Goal: Information Seeking & Learning: Learn about a topic

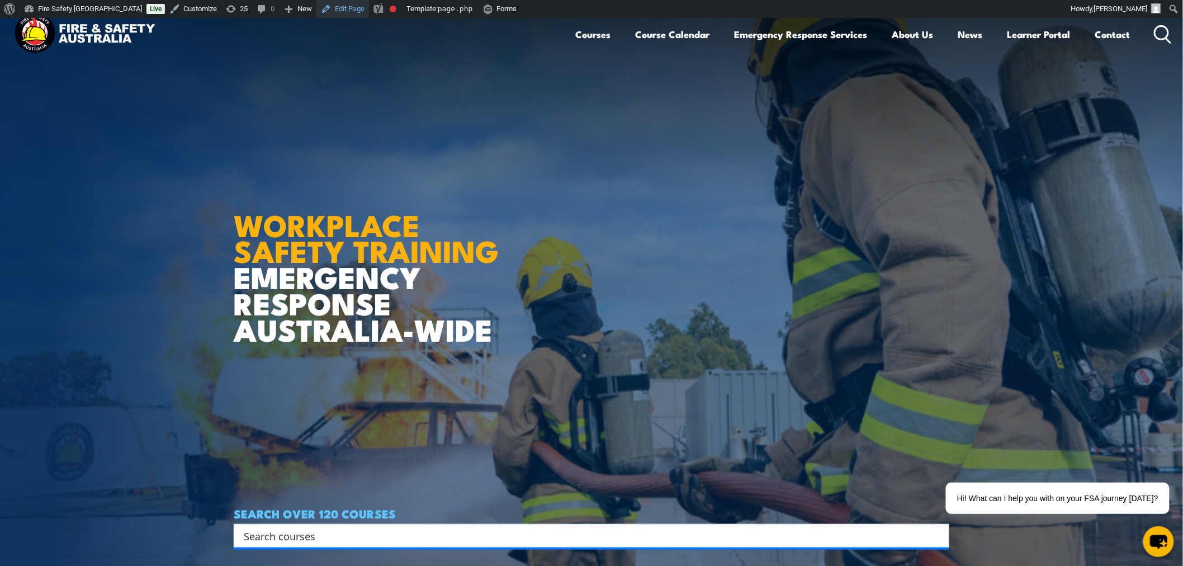
click at [316, 4] on link "Edit Page" at bounding box center [342, 9] width 53 height 18
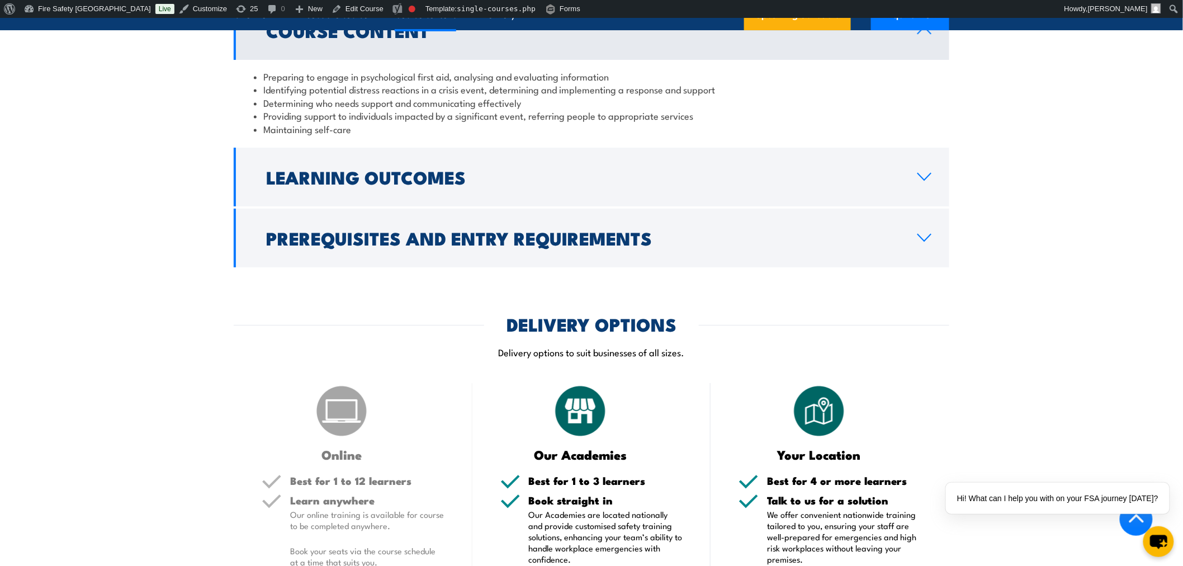
scroll to position [1677, 0]
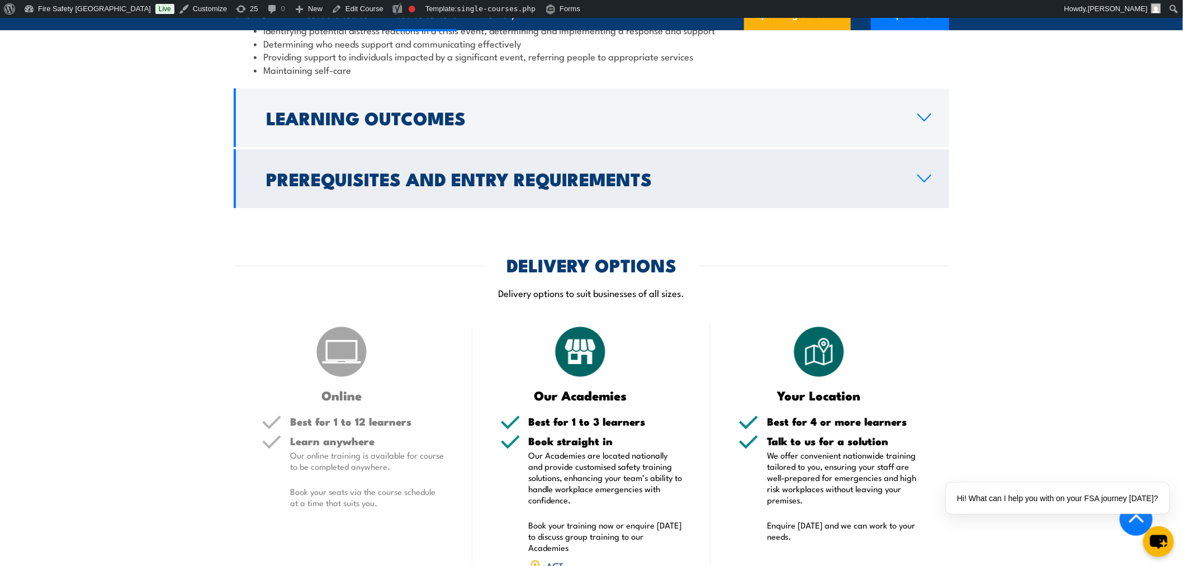
click at [537, 160] on link "Prerequisites and Entry Requirements" at bounding box center [592, 178] width 716 height 59
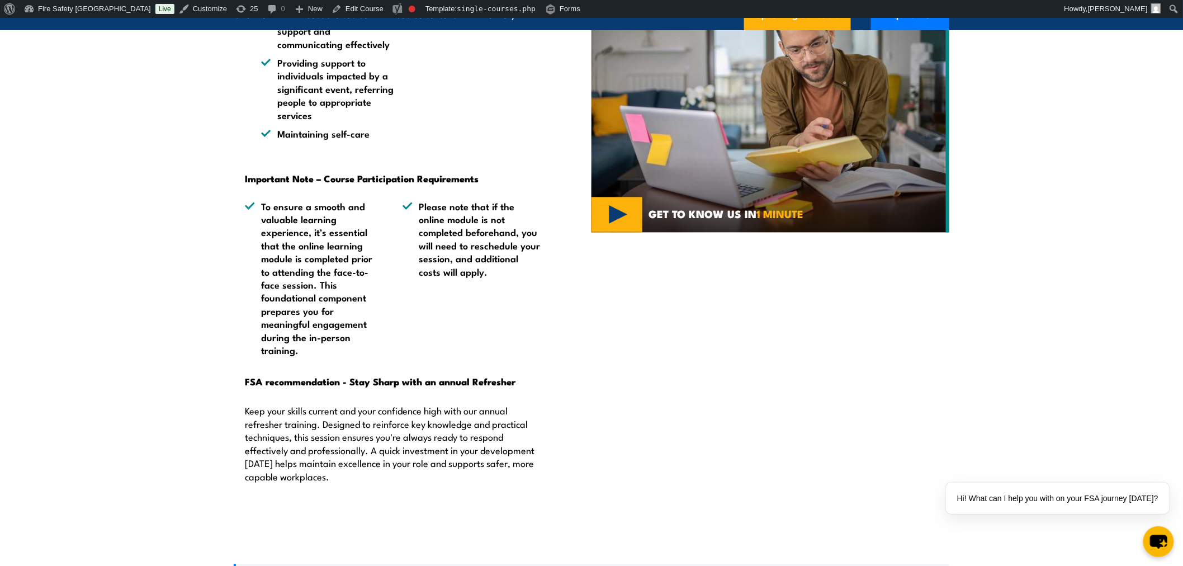
scroll to position [0, 0]
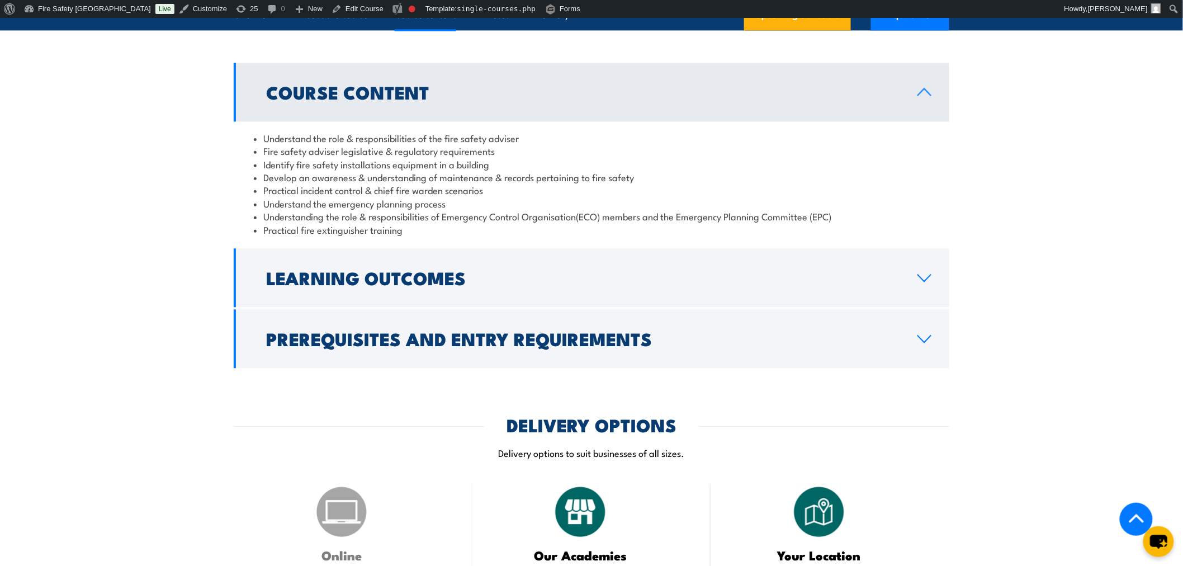
scroll to position [932, 0]
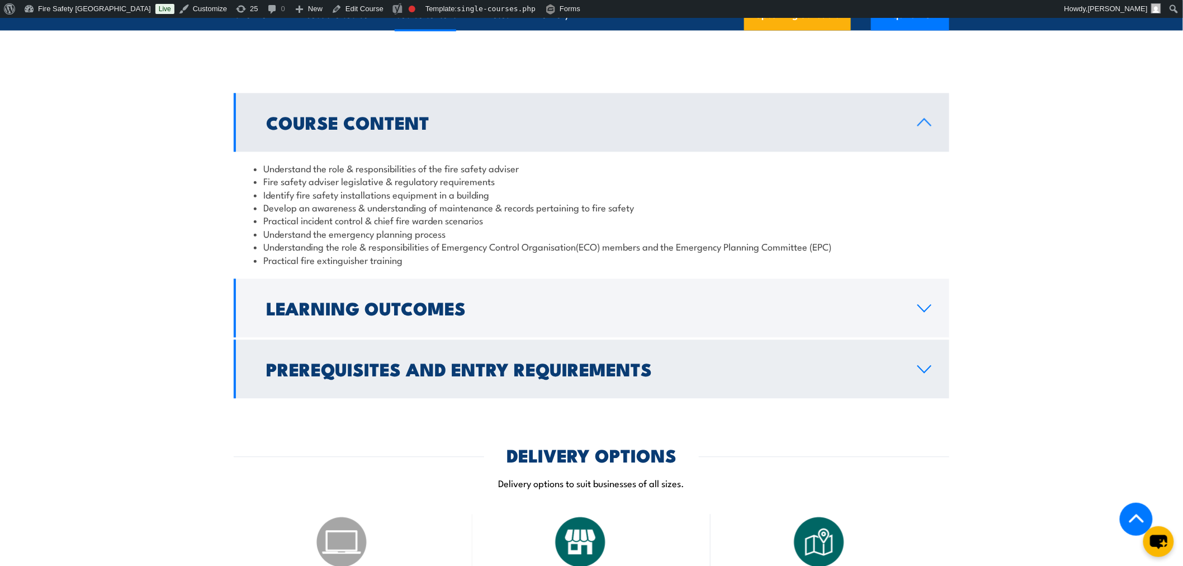
click at [617, 382] on link "Prerequisites and Entry Requirements" at bounding box center [592, 368] width 716 height 59
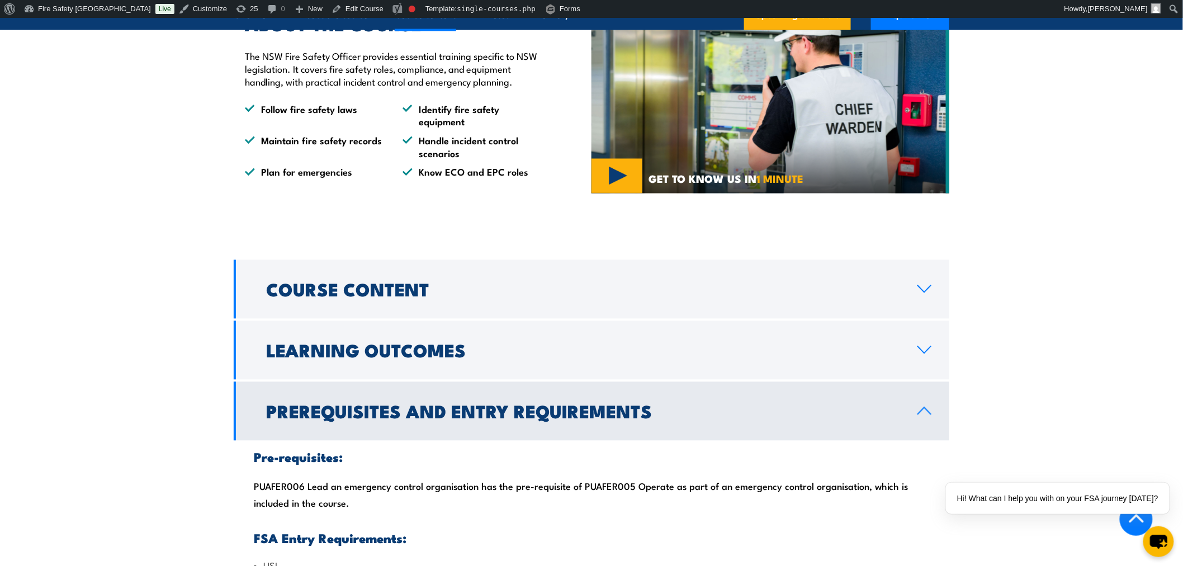
scroll to position [559, 0]
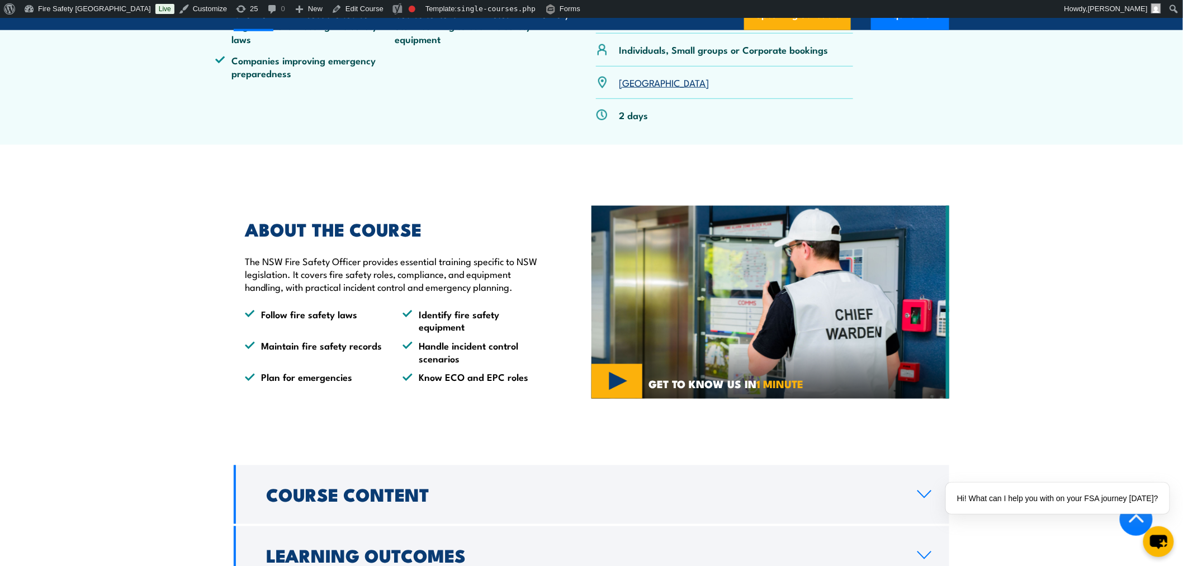
click at [787, 330] on img at bounding box center [771, 302] width 358 height 193
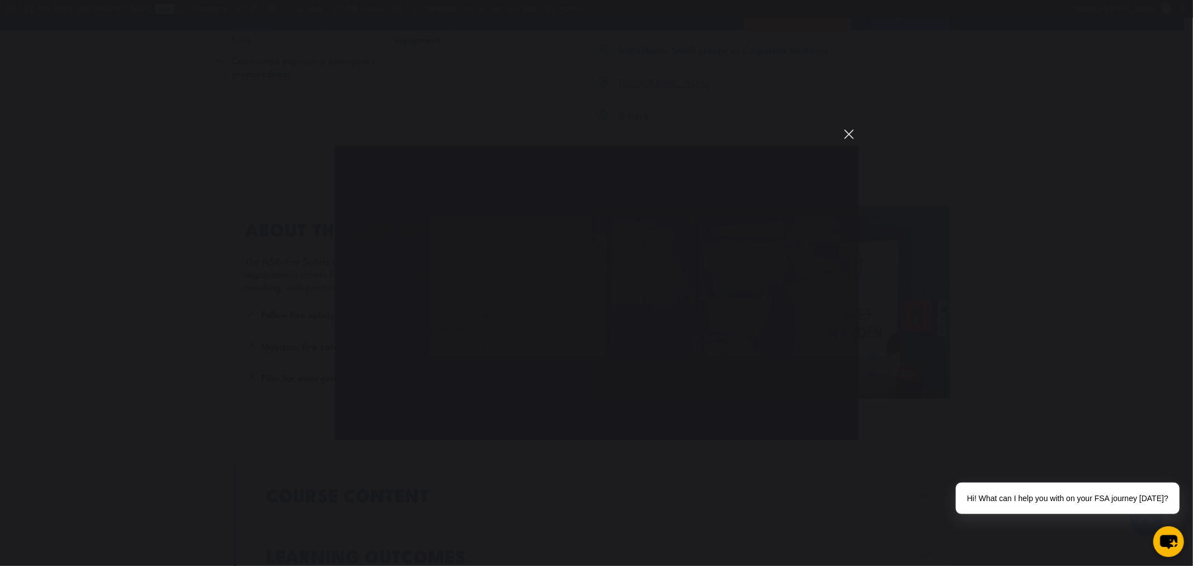
click at [853, 129] on button "You can close this modal content with the ESC key" at bounding box center [848, 134] width 19 height 19
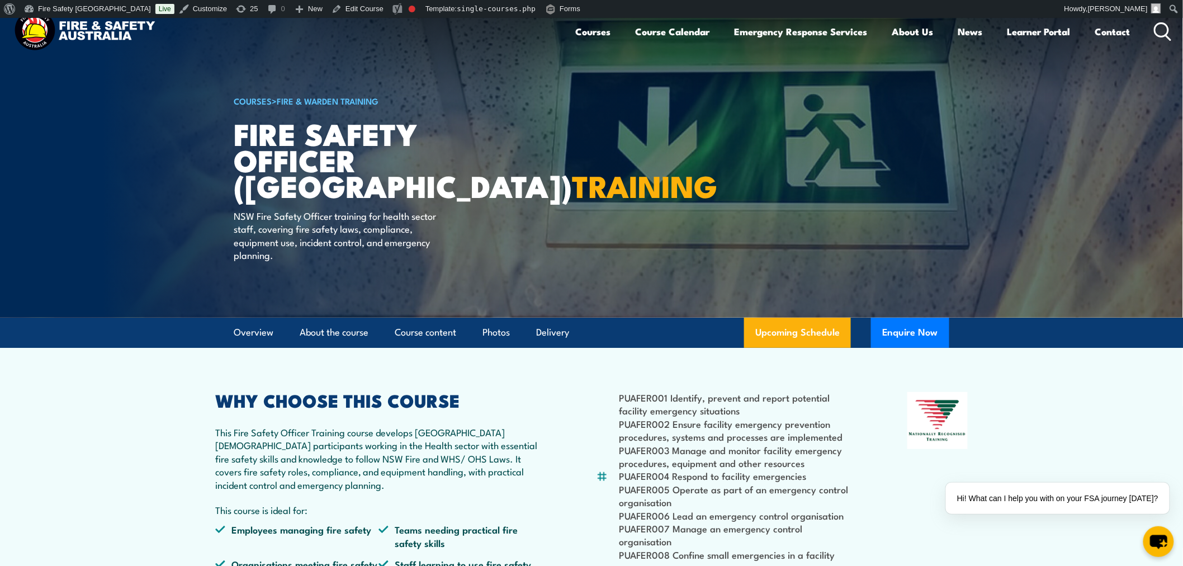
scroll to position [0, 0]
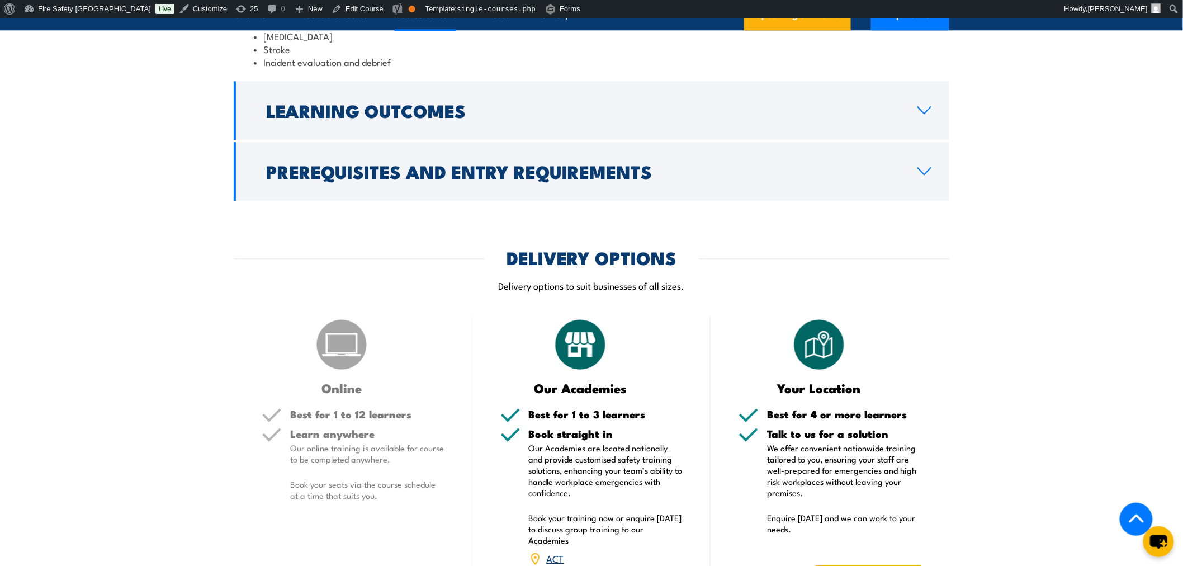
scroll to position [1170, 0]
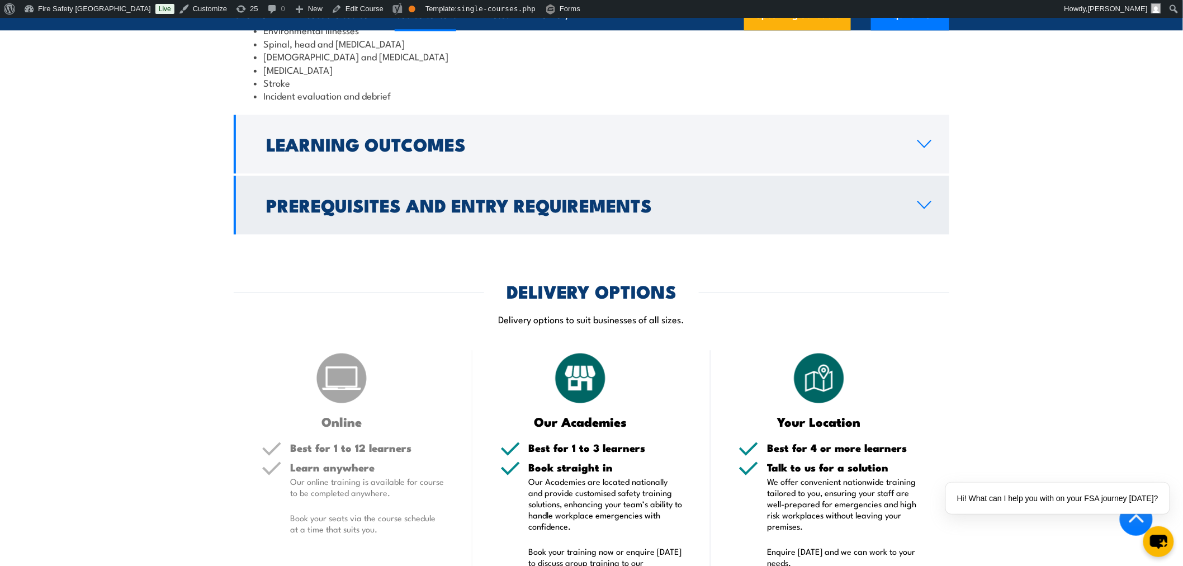
click at [344, 192] on link "Prerequisites and Entry Requirements" at bounding box center [592, 205] width 716 height 59
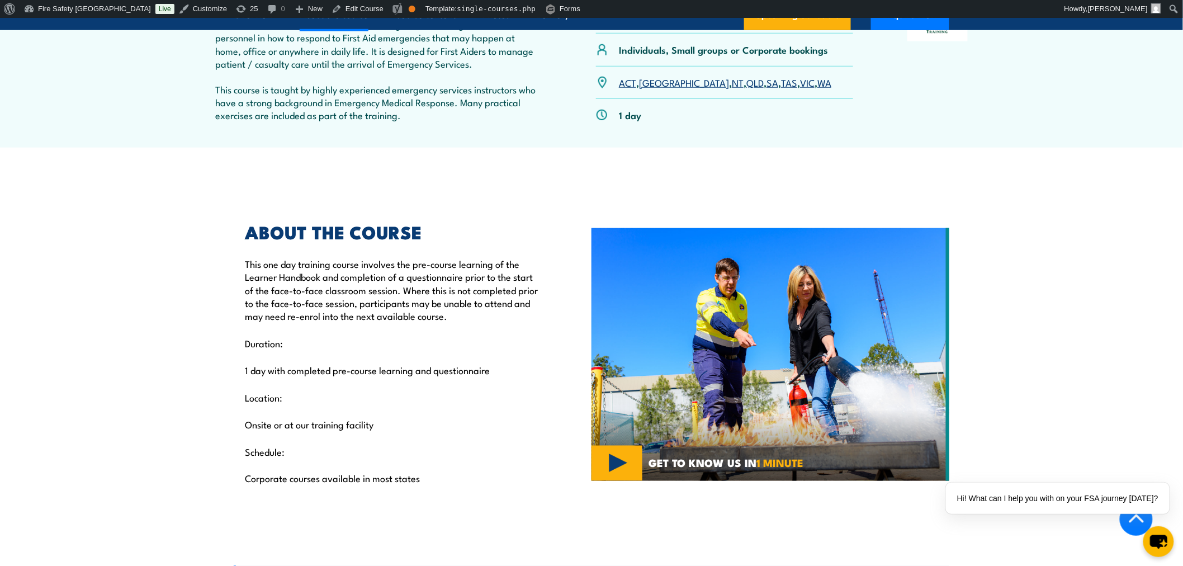
scroll to position [372, 0]
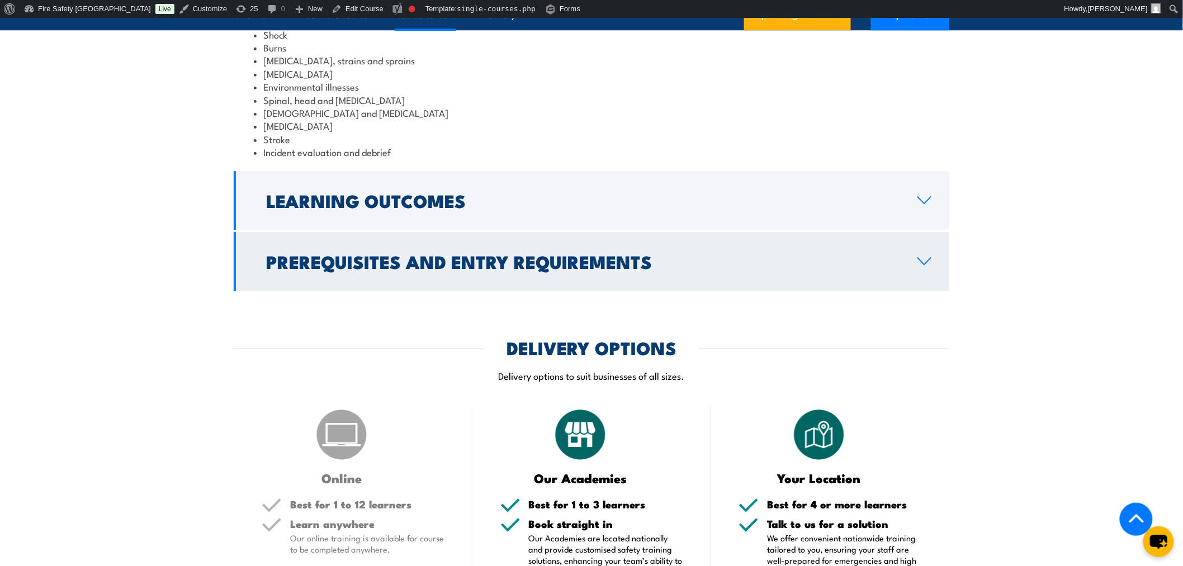
click at [764, 277] on link "Prerequisites and Entry Requirements" at bounding box center [592, 261] width 716 height 59
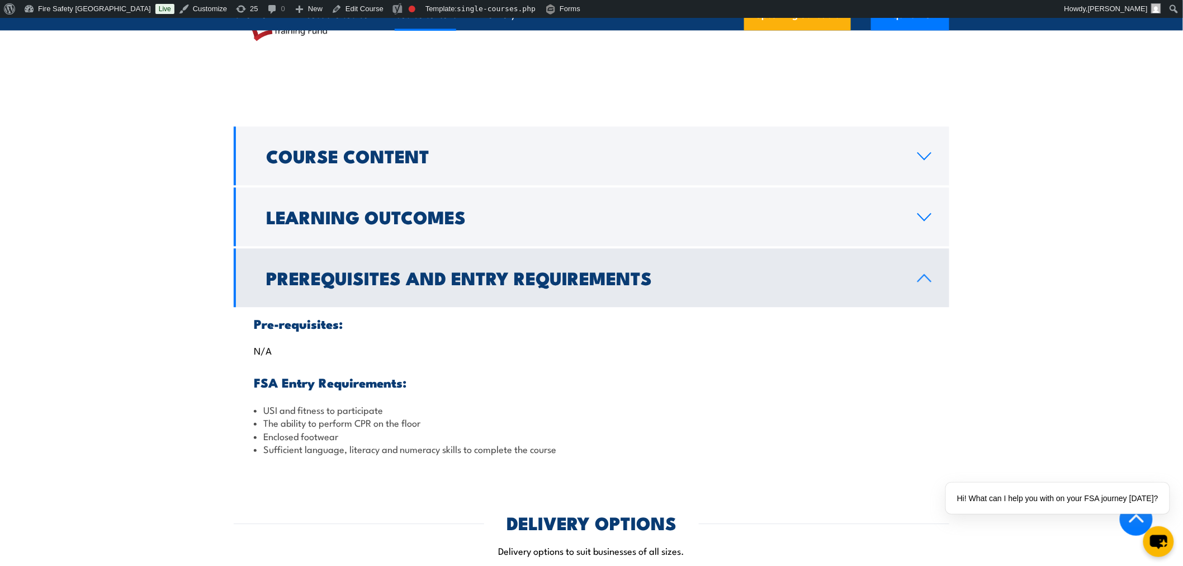
scroll to position [1041, 0]
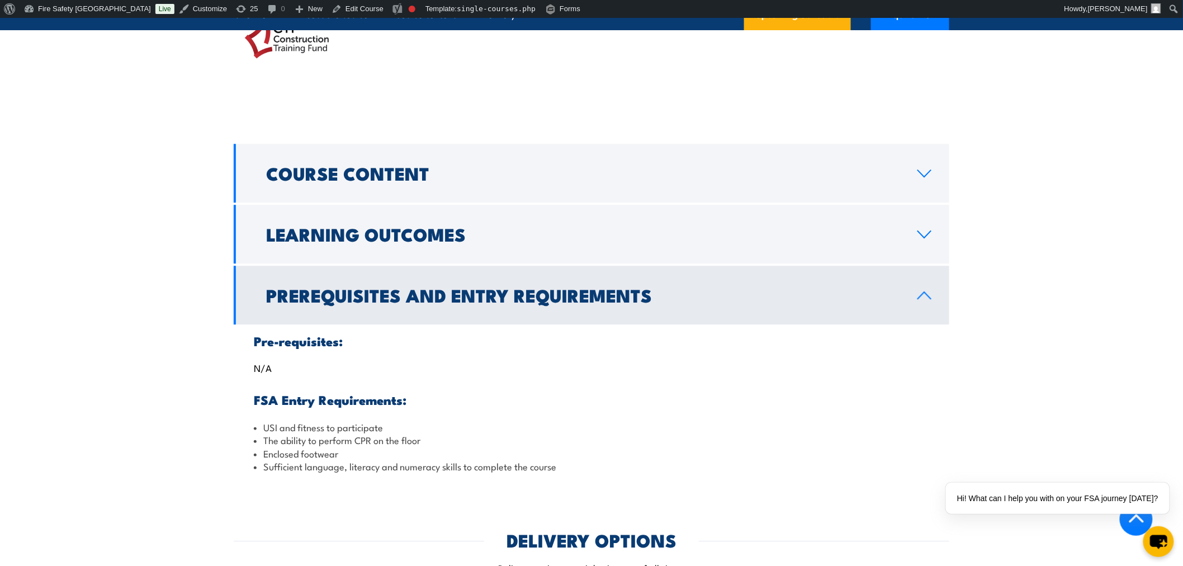
click at [759, 264] on div "Course Content Legal and ethical issues D-R-S-A-B-C-D Recovery position Cardiop…" at bounding box center [592, 313] width 716 height 339
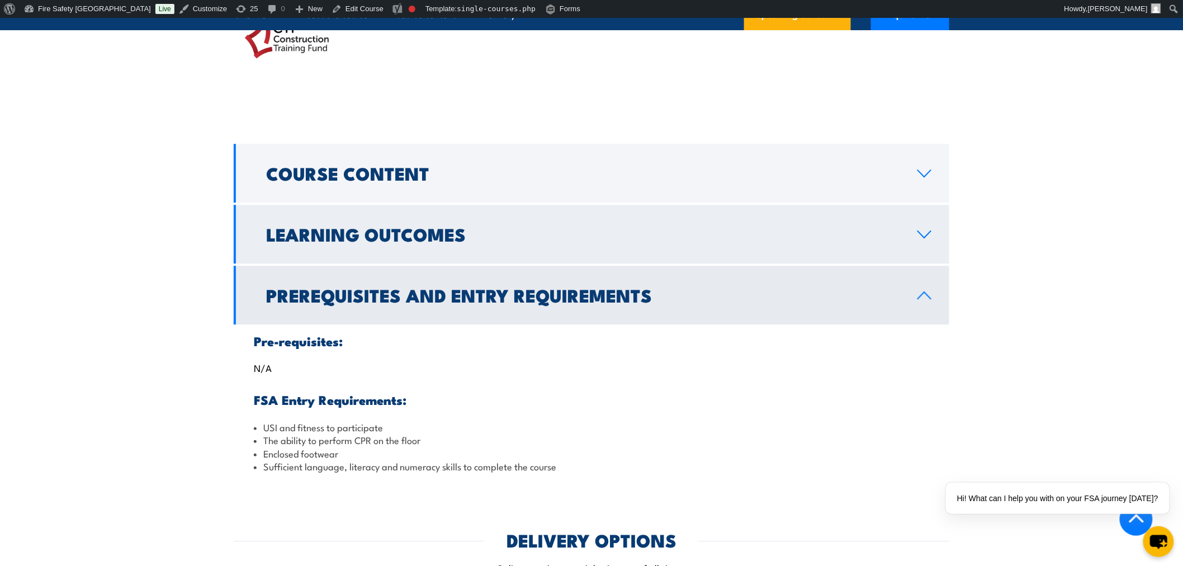
click at [762, 249] on link "Learning Outcomes" at bounding box center [592, 234] width 716 height 59
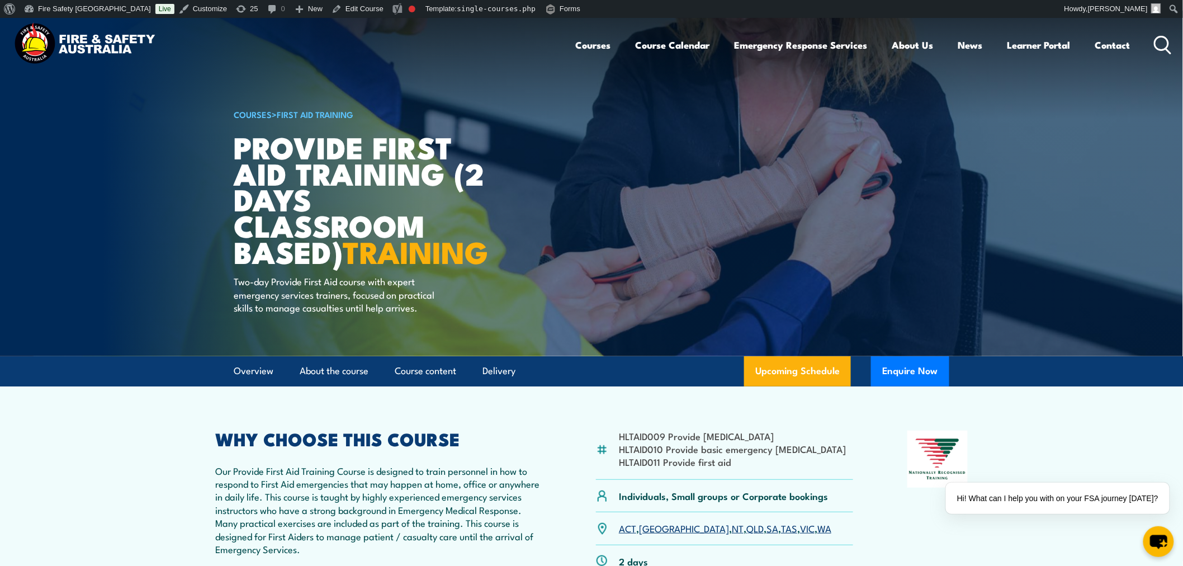
scroll to position [0, 0]
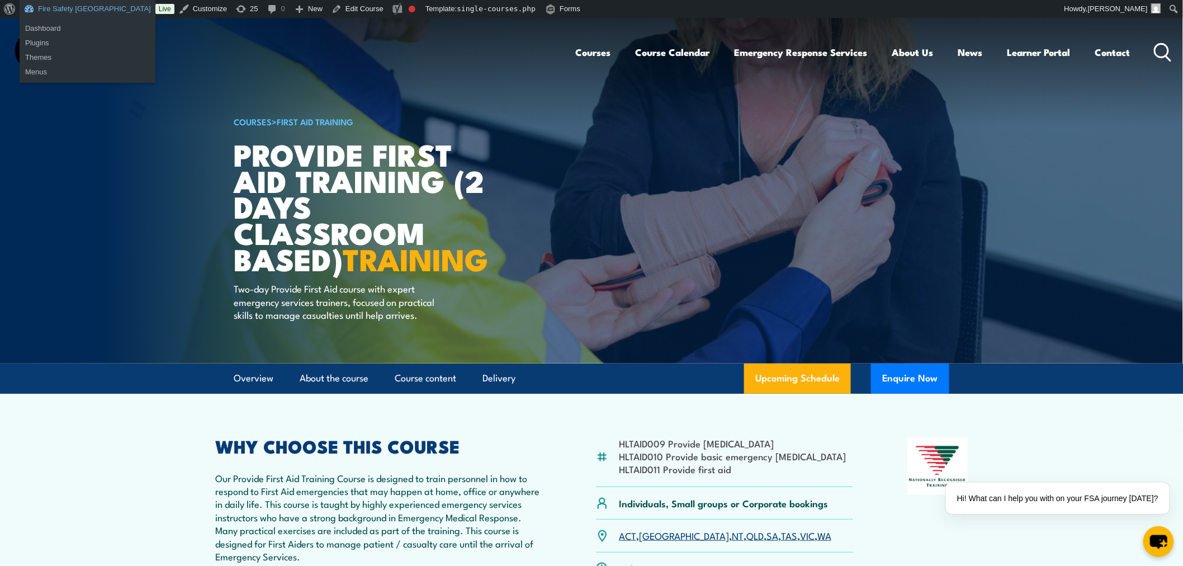
click at [88, 13] on link "Fire Safety [GEOGRAPHIC_DATA]" at bounding box center [88, 9] width 136 height 18
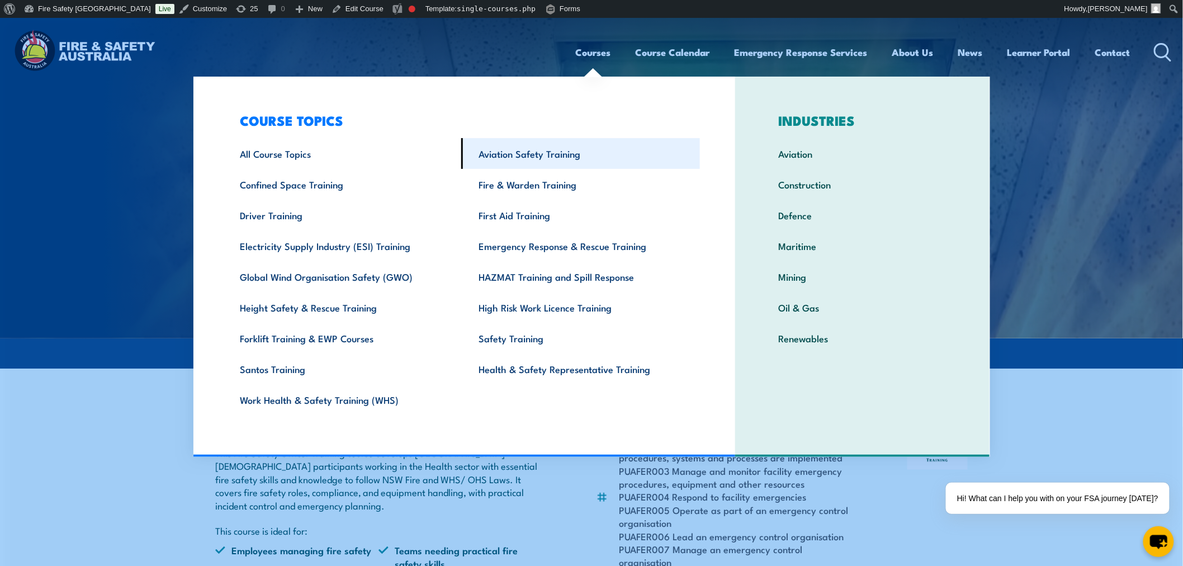
click at [559, 159] on link "Aviation Safety Training" at bounding box center [580, 153] width 239 height 31
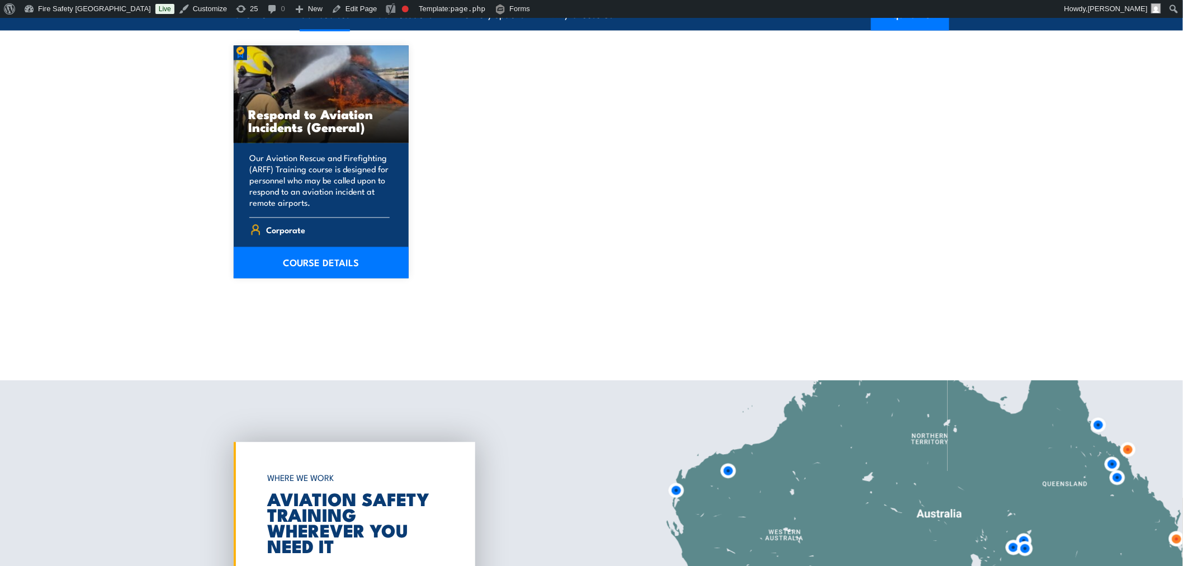
scroll to position [932, 0]
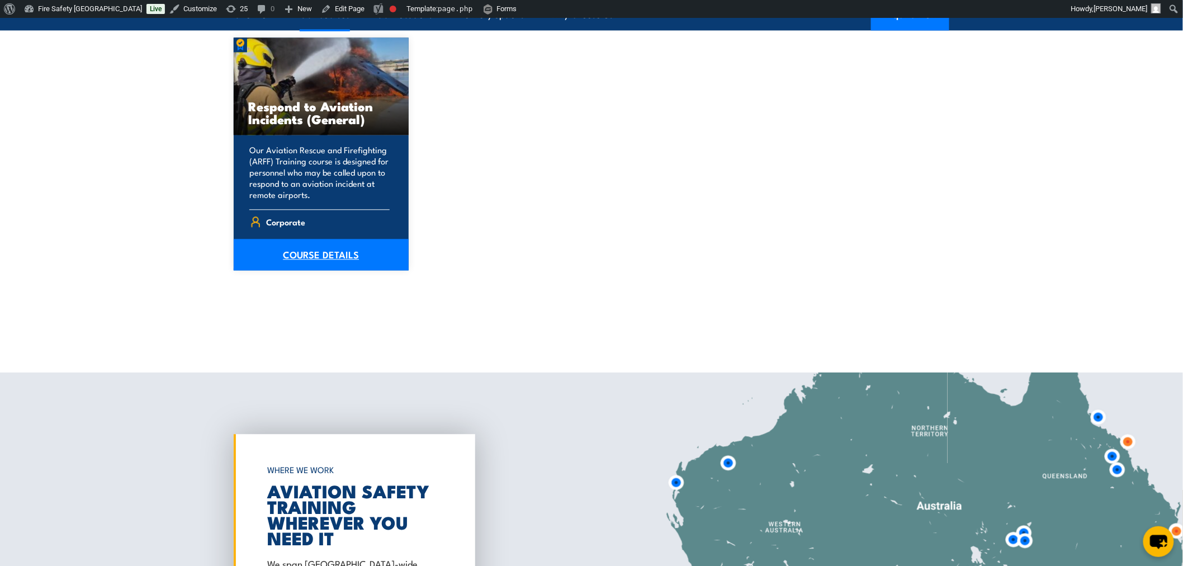
click at [345, 248] on link "COURSE DETAILS" at bounding box center [321, 254] width 175 height 31
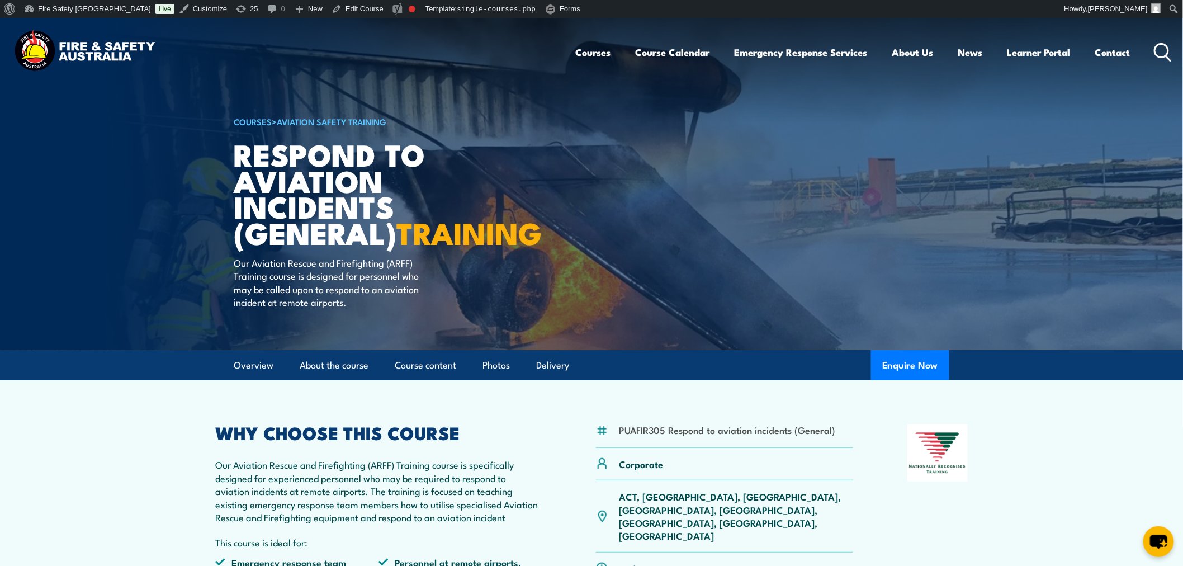
click at [333, 120] on link "Aviation Safety Training" at bounding box center [332, 121] width 110 height 12
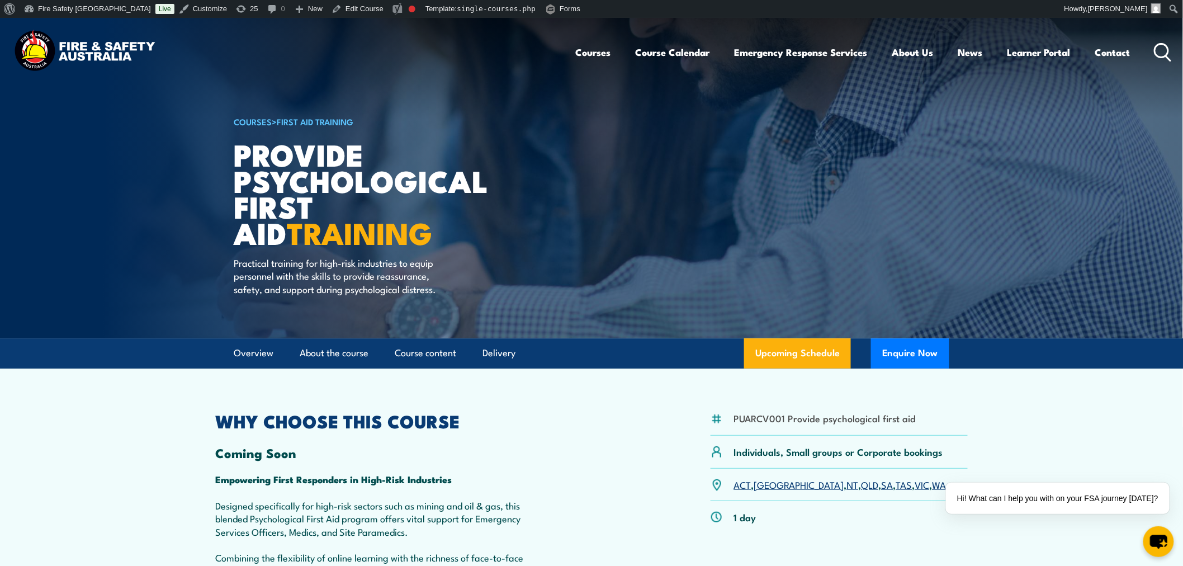
click at [1168, 52] on circle at bounding box center [1161, 50] width 13 height 13
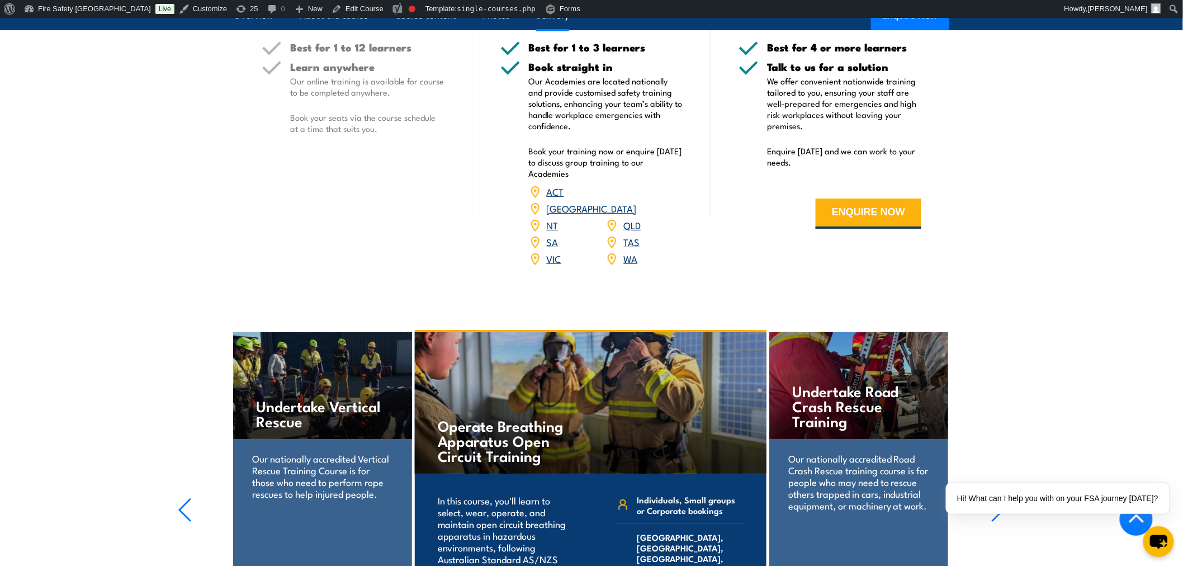
scroll to position [1861, 0]
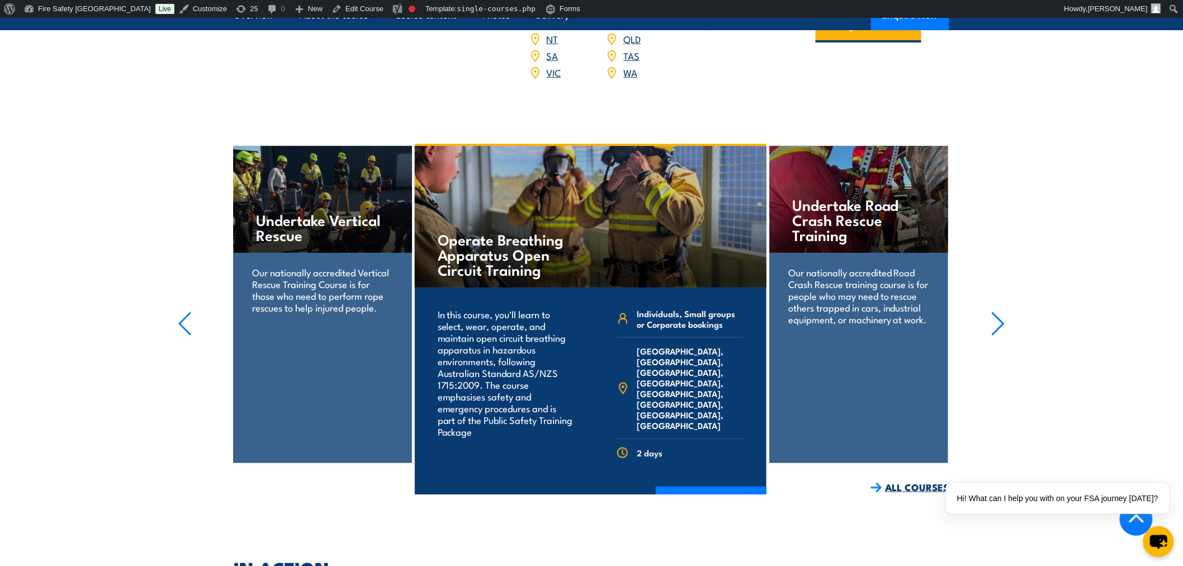
click at [905, 494] on link "ALL COURSES" at bounding box center [910, 487] width 79 height 13
